Goal: Transaction & Acquisition: Purchase product/service

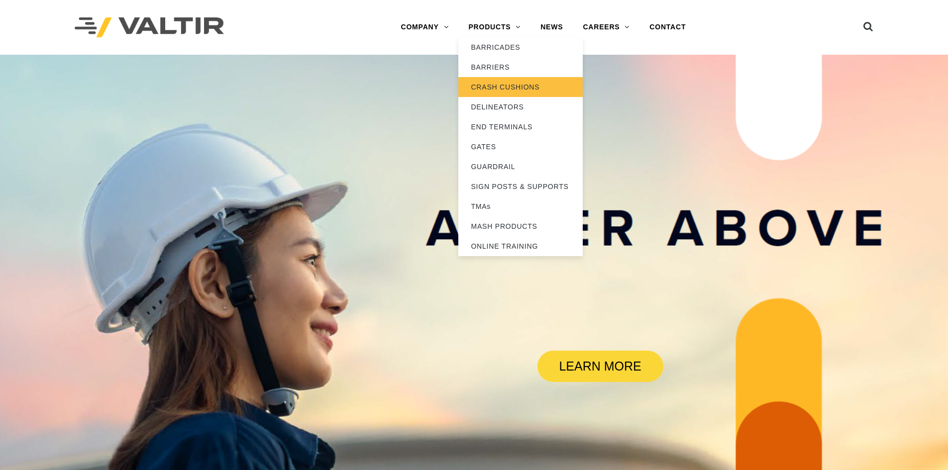
click at [507, 86] on link "CRASH CUSHIONS" at bounding box center [520, 87] width 124 height 20
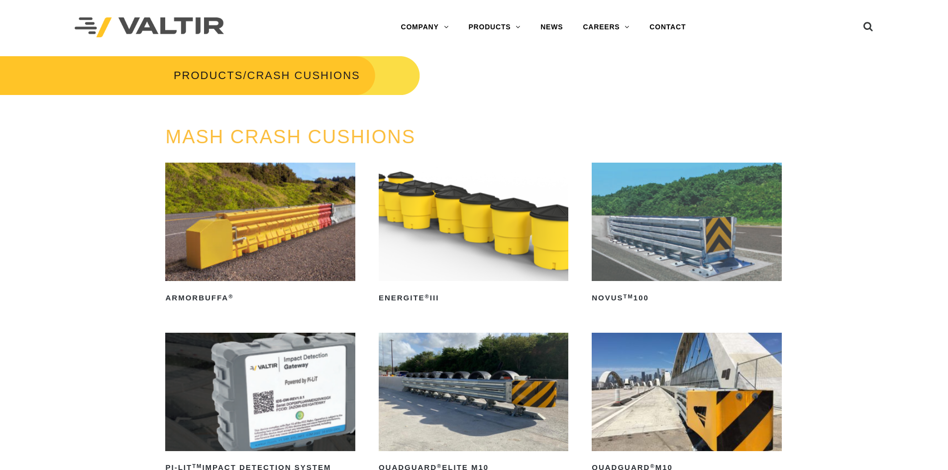
click at [680, 220] on img at bounding box center [687, 222] width 190 height 118
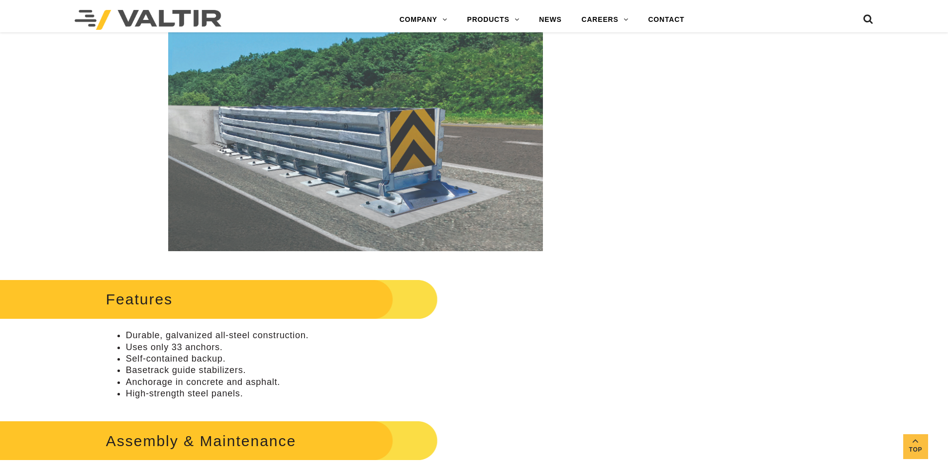
scroll to position [50, 0]
